Goal: Obtain resource: Obtain resource

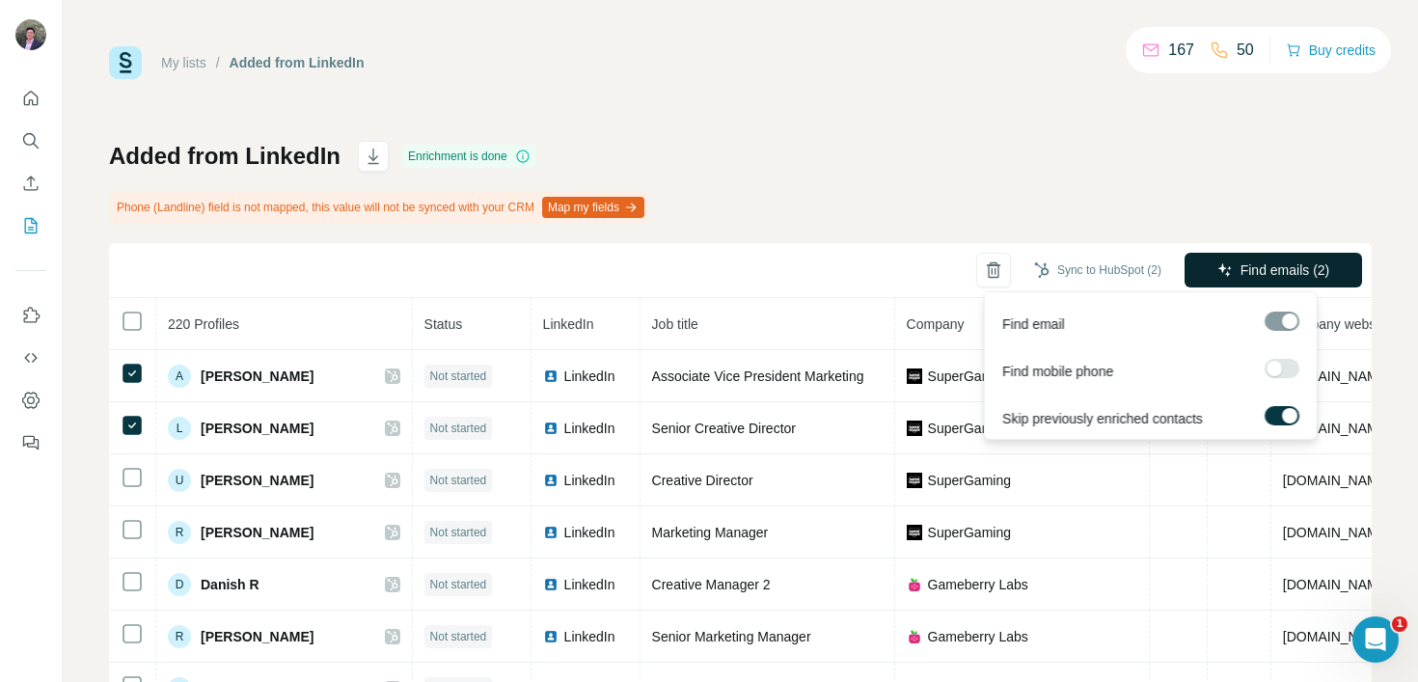
click at [1288, 259] on button "Find emails (2)" at bounding box center [1274, 270] width 178 height 35
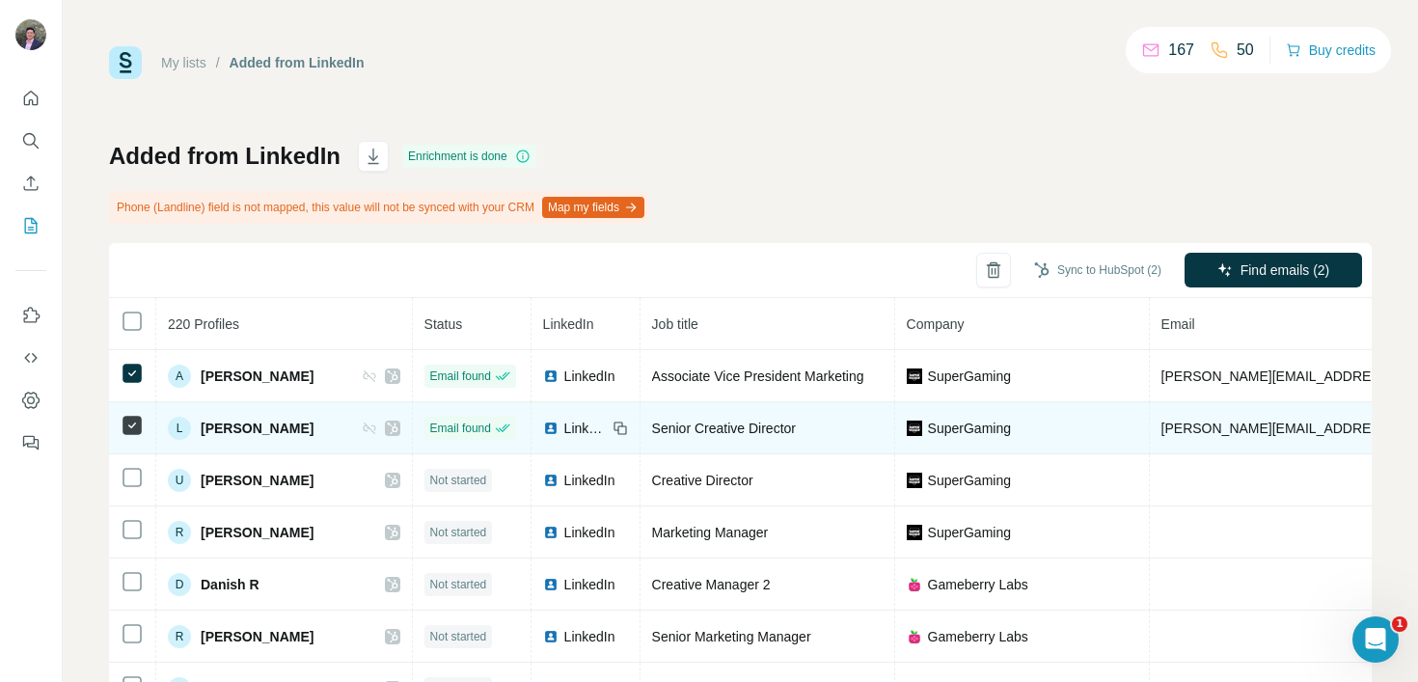
click at [1322, 426] on td "[PERSON_NAME][EMAIL_ADDRESS][DOMAIN_NAME]" at bounding box center [1332, 428] width 364 height 52
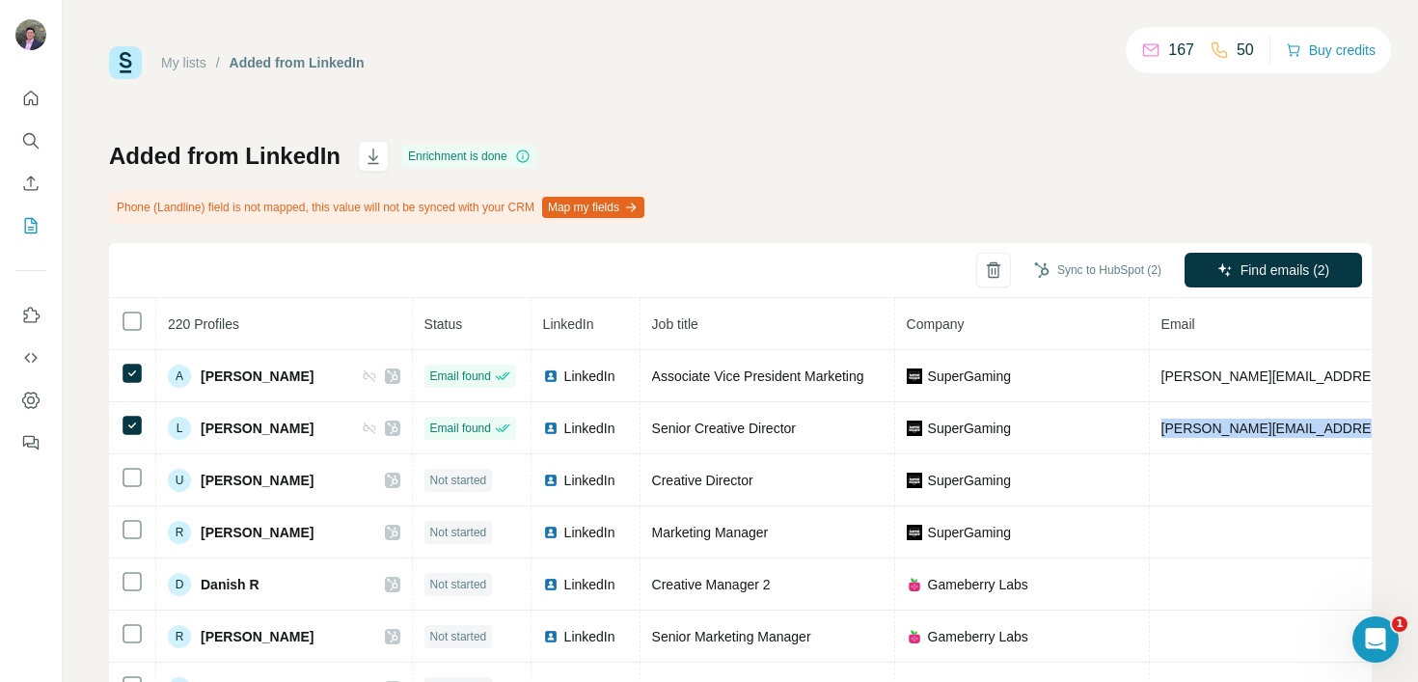
copy span "[PERSON_NAME][EMAIL_ADDRESS][DOMAIN_NAME]"
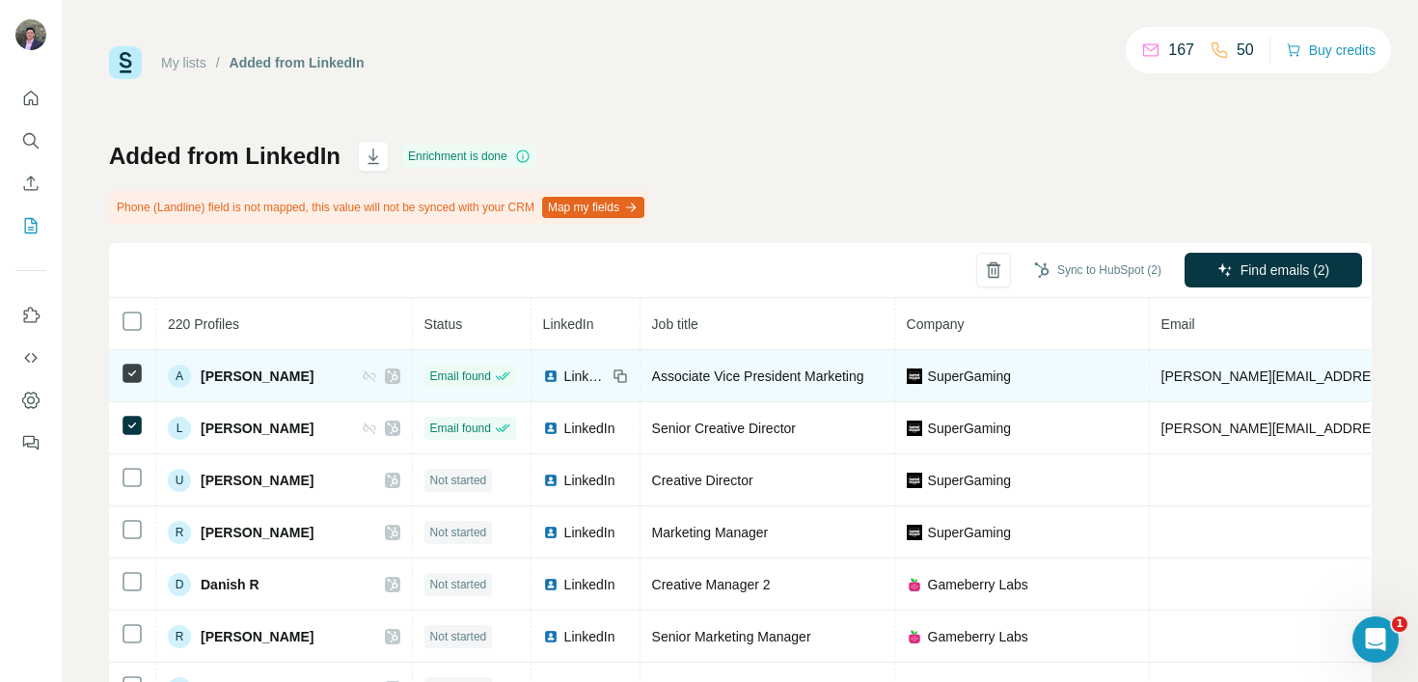
click at [1228, 379] on span "[PERSON_NAME][EMAIL_ADDRESS][DOMAIN_NAME]" at bounding box center [1332, 376] width 340 height 15
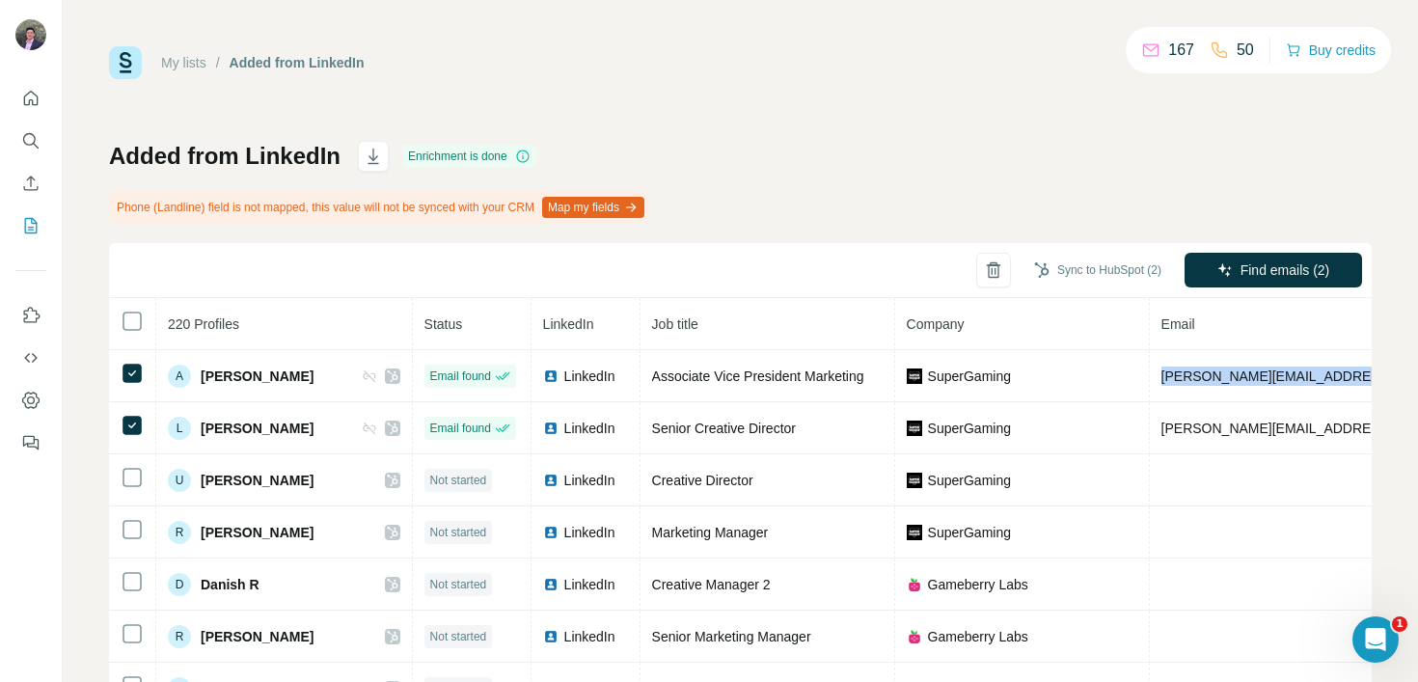
copy span "[PERSON_NAME][EMAIL_ADDRESS][DOMAIN_NAME]"
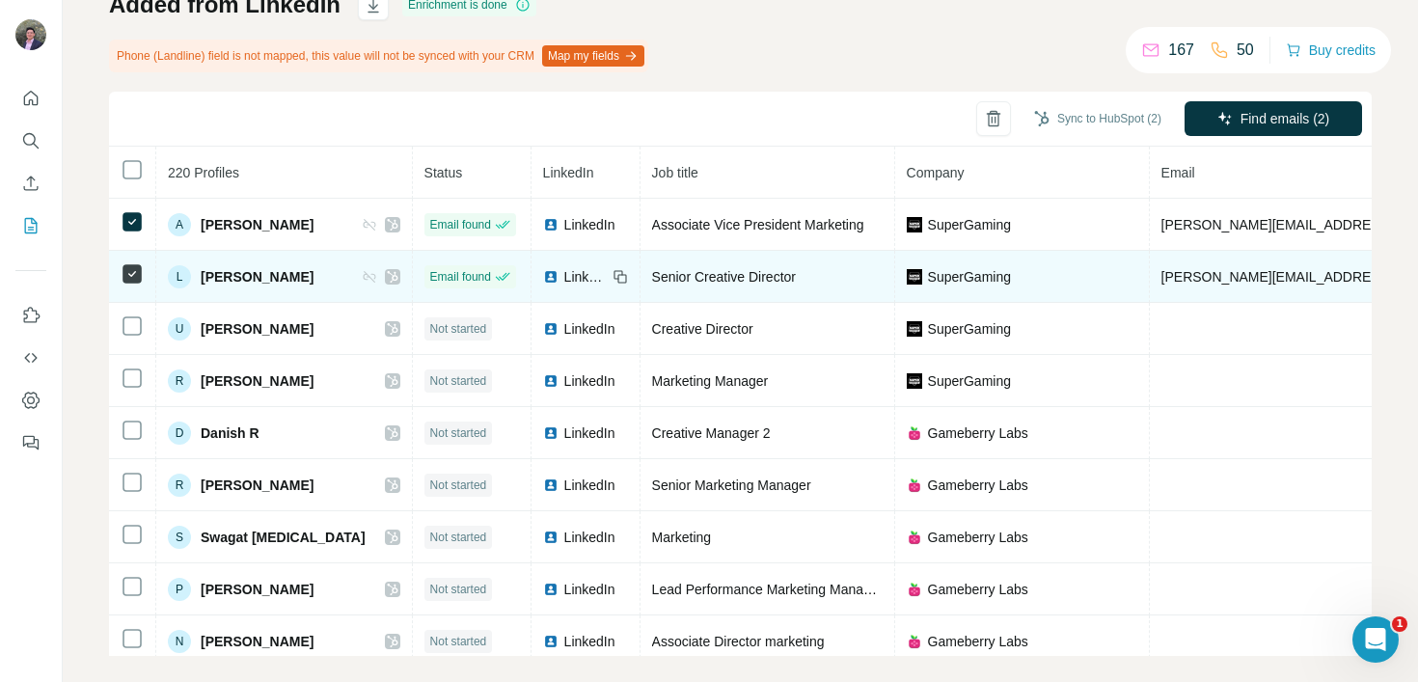
click at [133, 254] on td at bounding box center [132, 277] width 47 height 52
click at [130, 262] on icon at bounding box center [132, 273] width 23 height 23
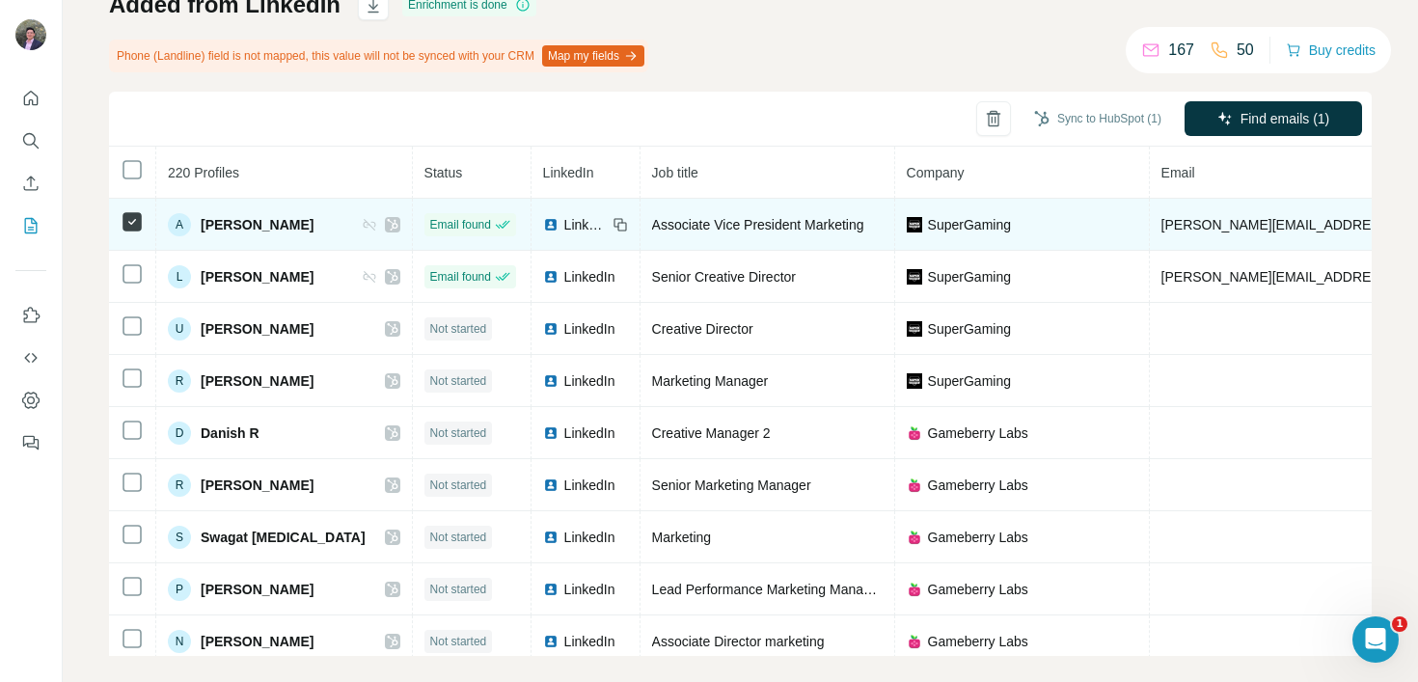
click at [130, 234] on td at bounding box center [132, 225] width 47 height 52
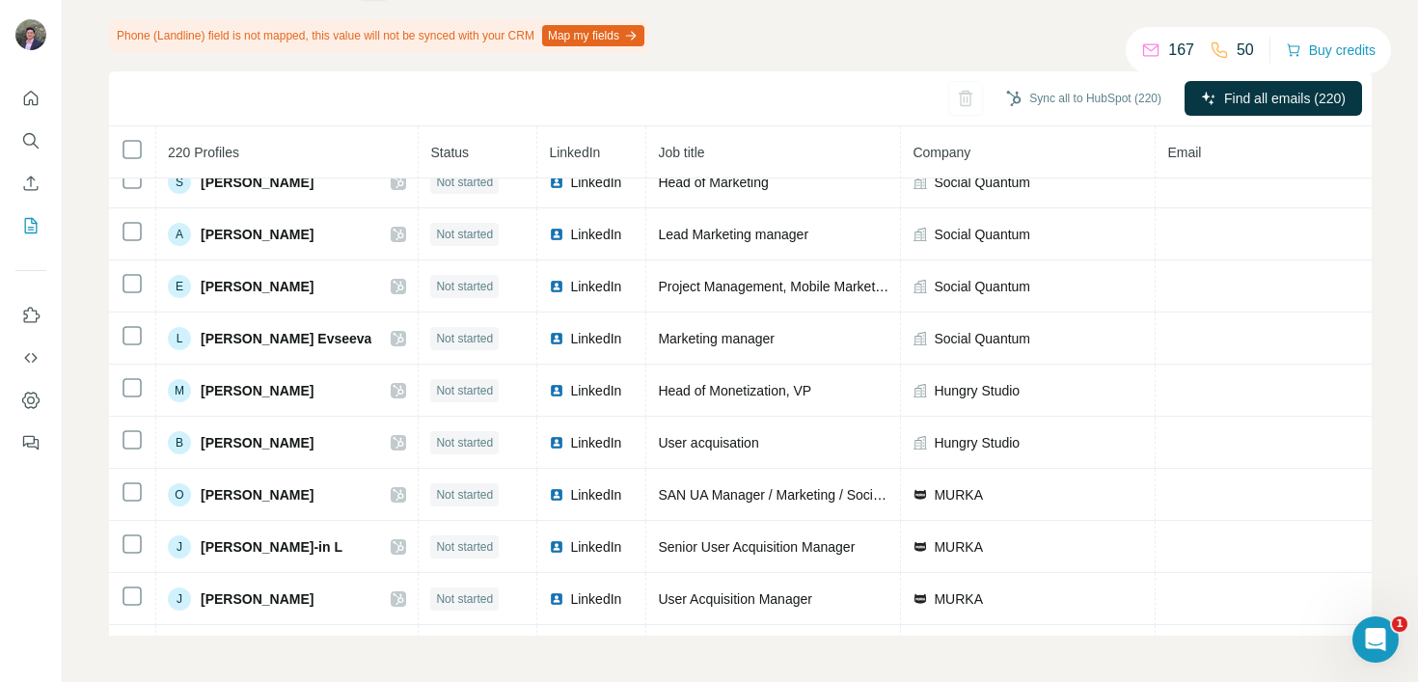
scroll to position [1034, 0]
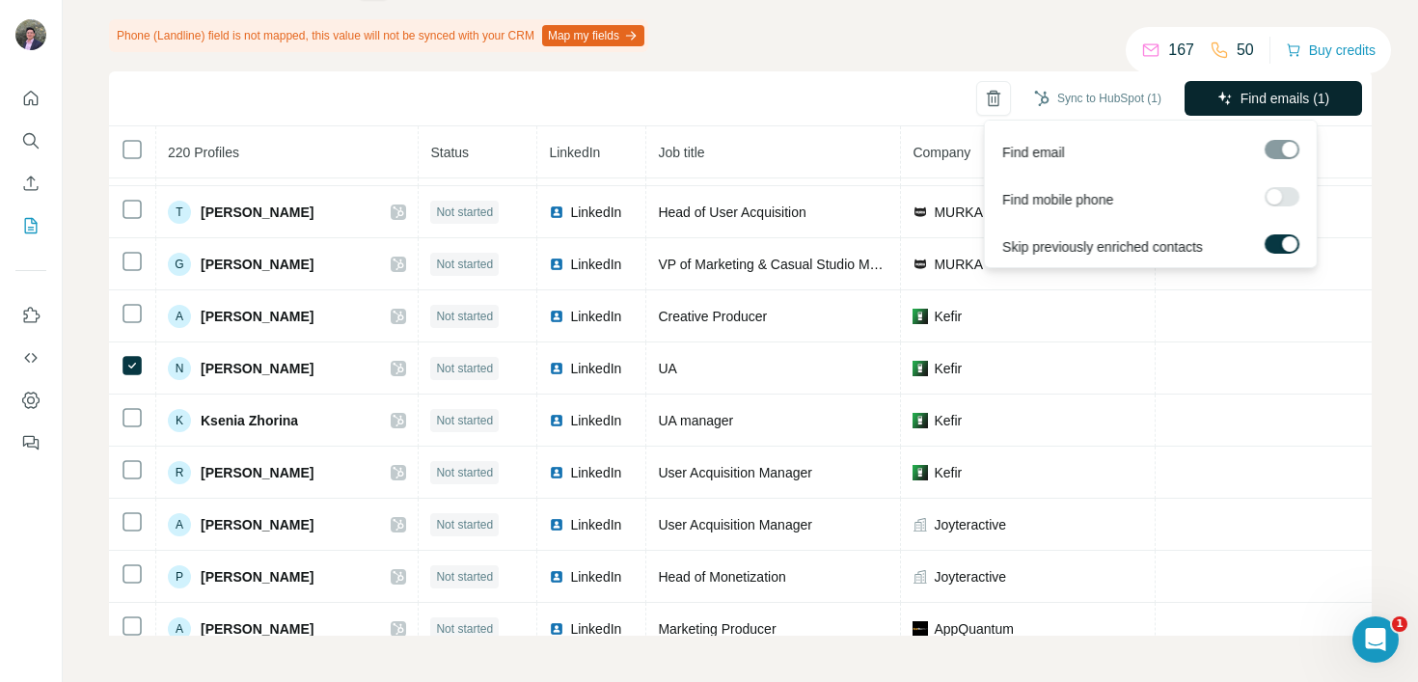
click at [1271, 87] on button "Find emails (1)" at bounding box center [1274, 98] width 178 height 35
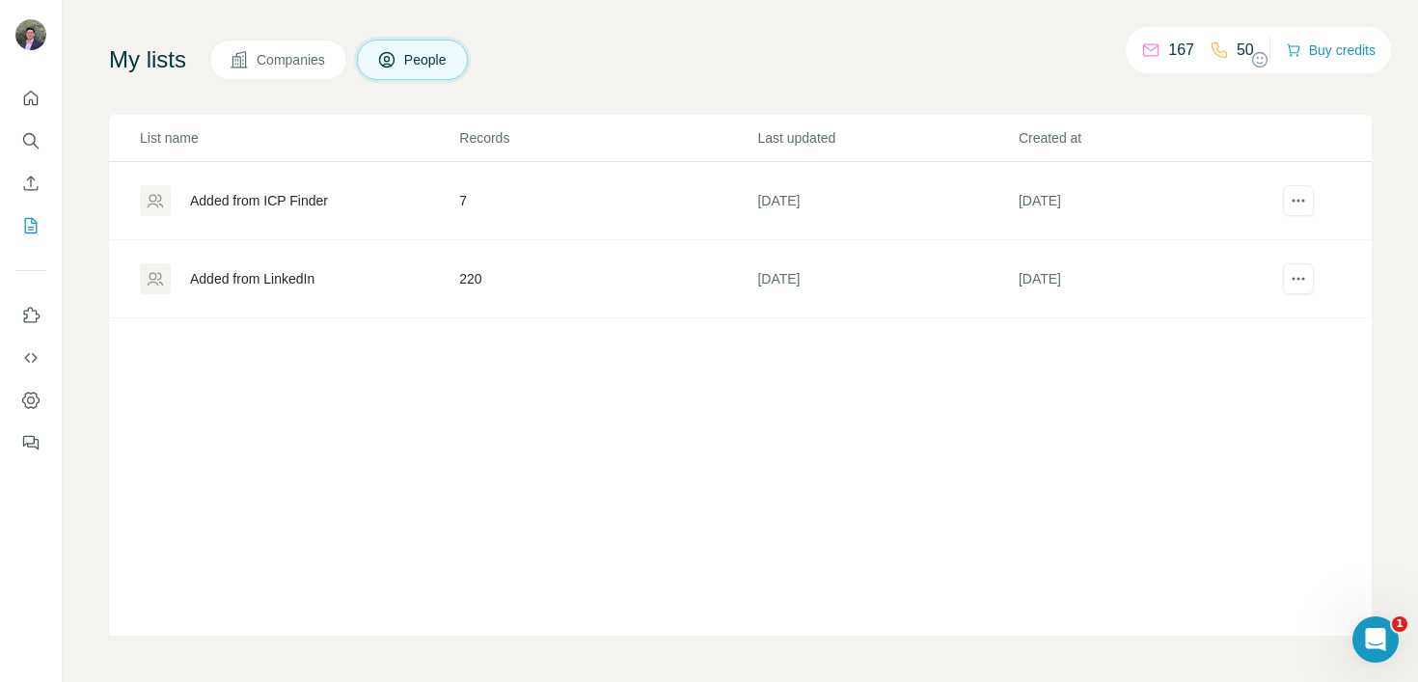
scroll to position [101, 0]
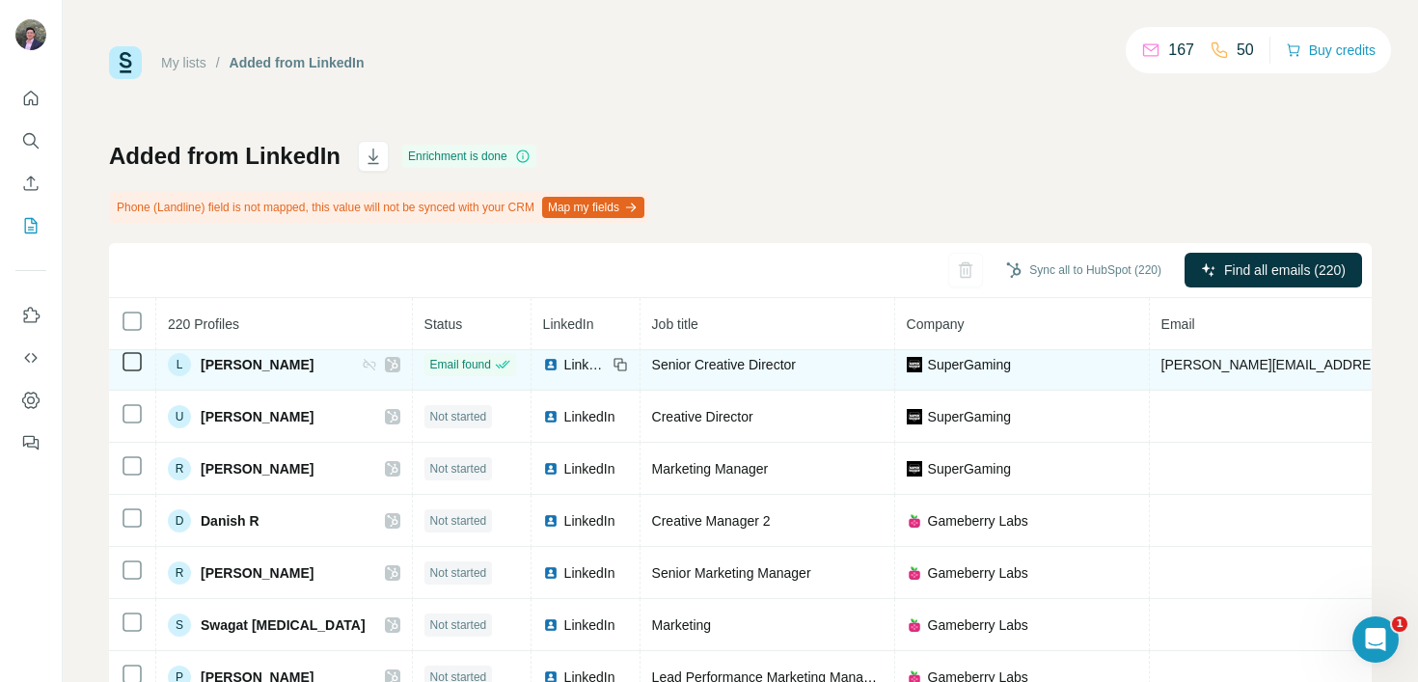
scroll to position [74, 0]
